Goal: Check status: Check status

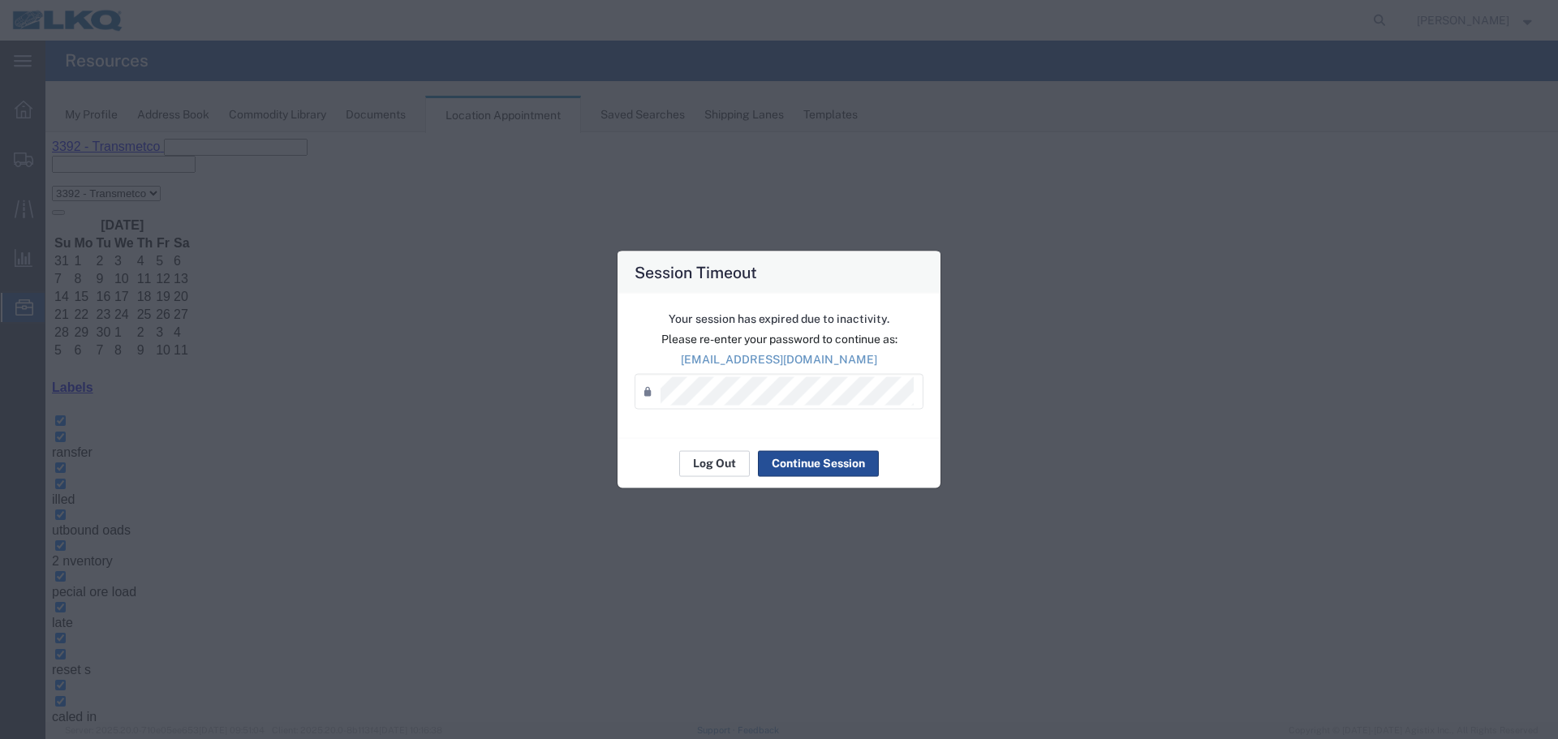
click at [703, 469] on button "Log Out" at bounding box center [714, 463] width 71 height 26
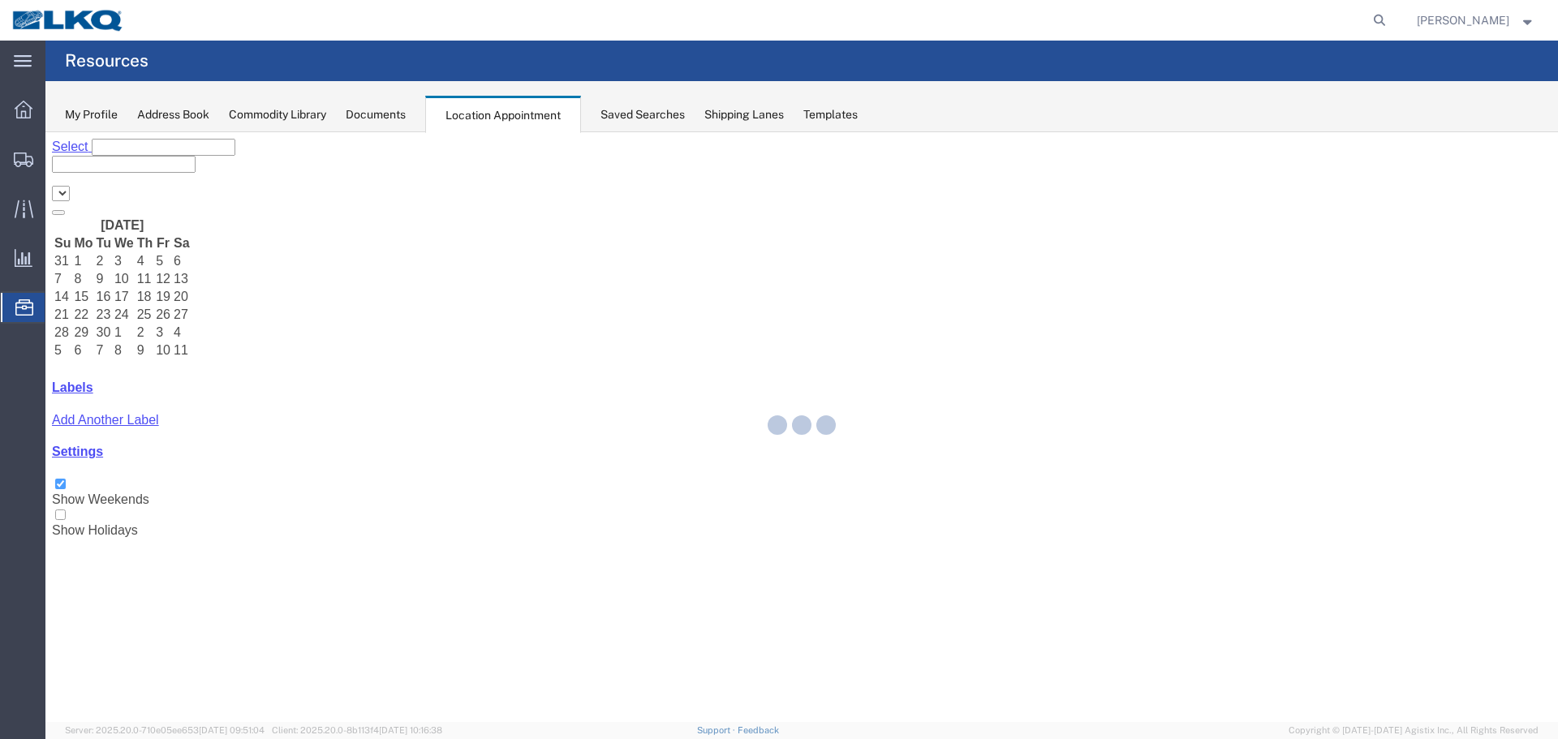
select select "28018"
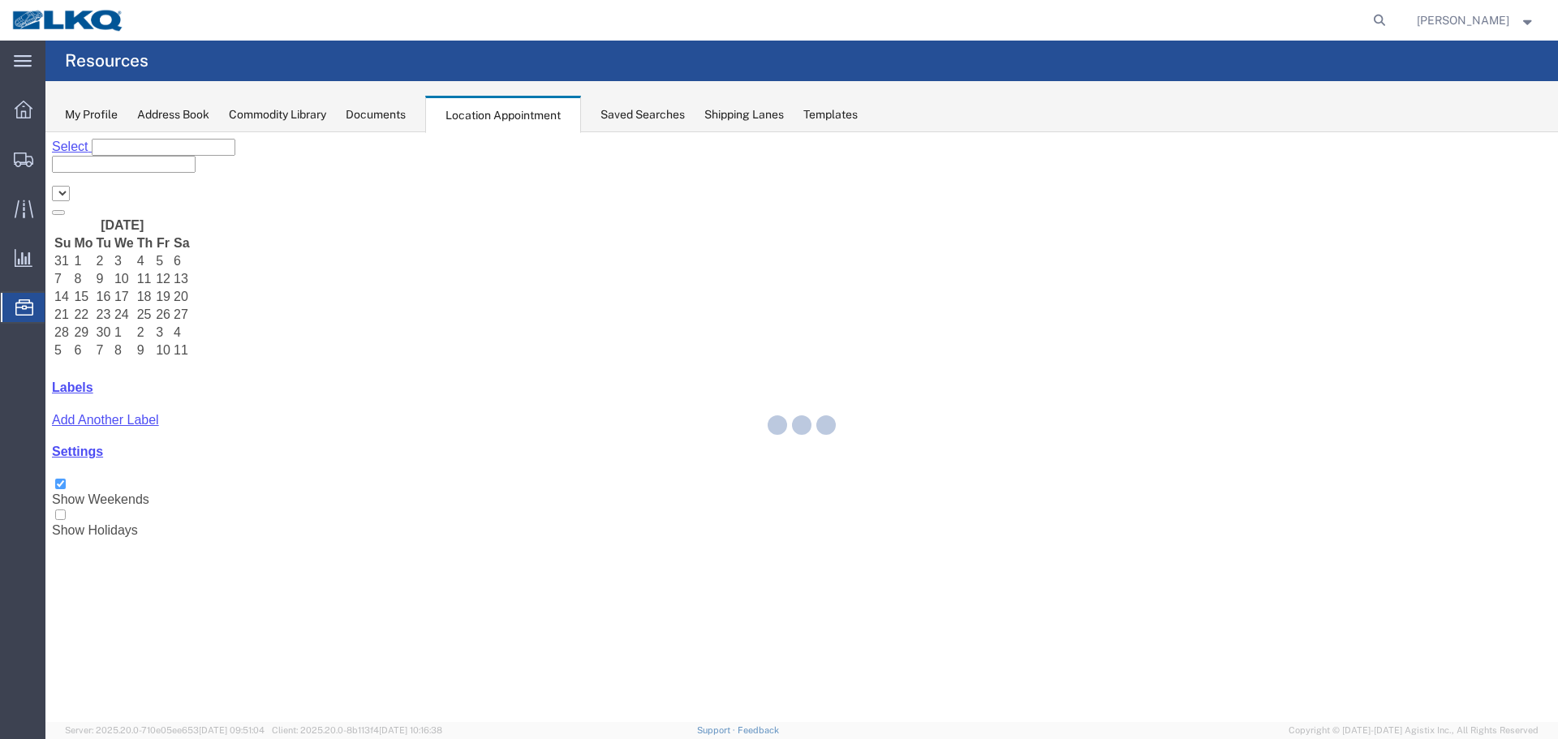
select select "28018"
